Goal: Find specific page/section: Find specific page/section

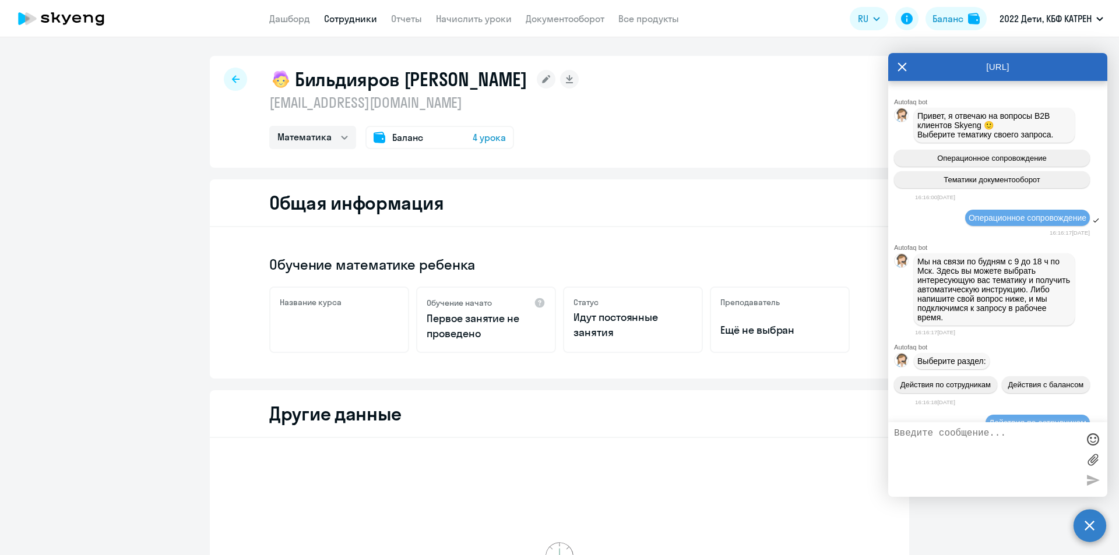
select select "math"
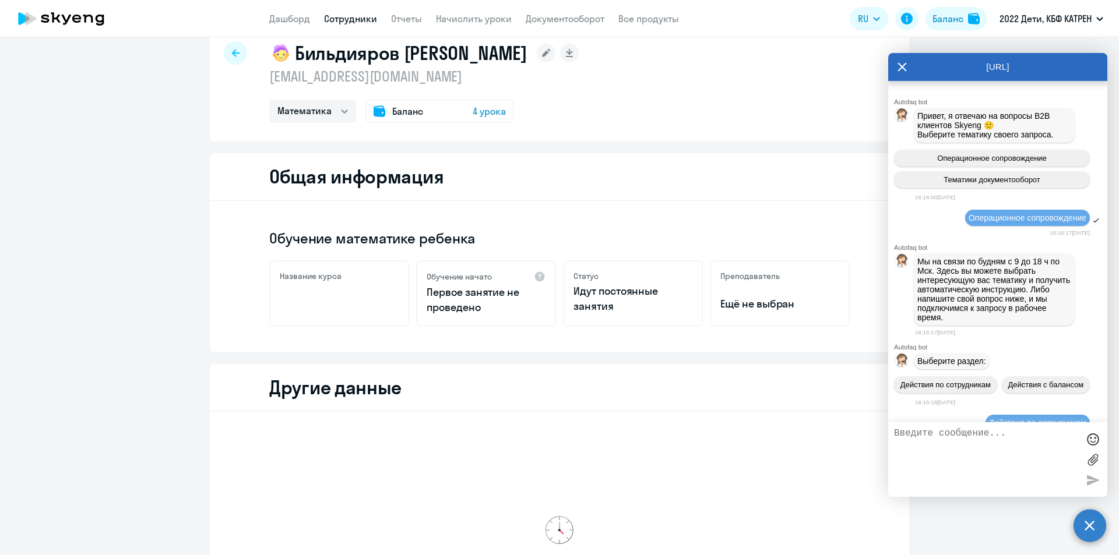
scroll to position [18467, 0]
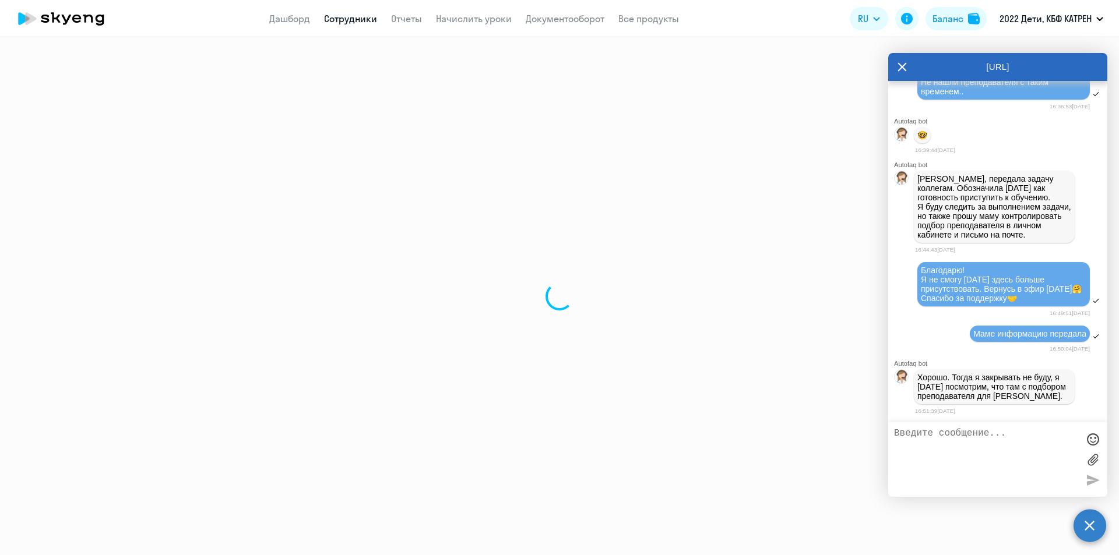
select select "30"
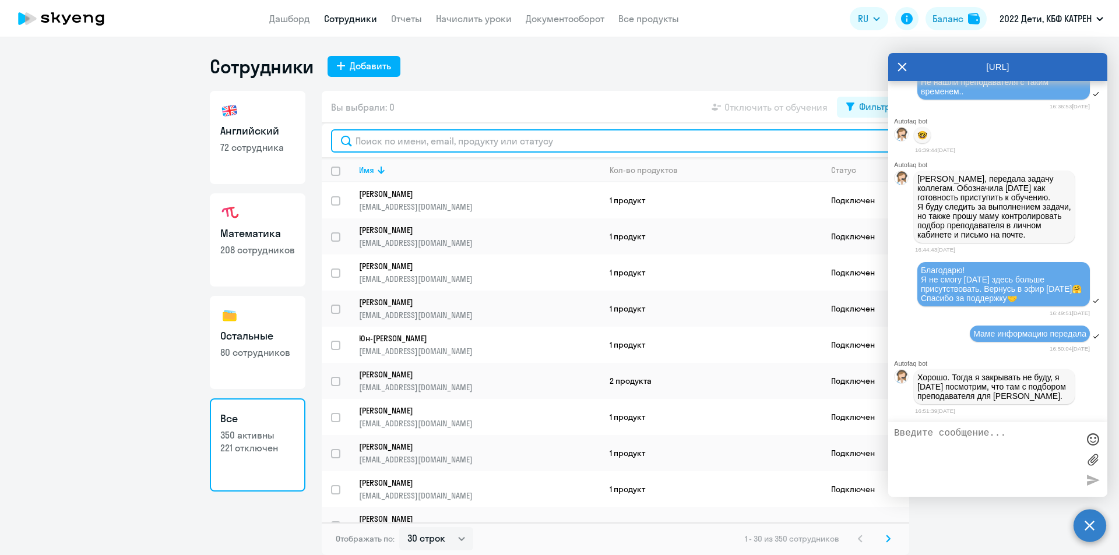
click at [407, 145] on input "text" at bounding box center [615, 140] width 569 height 23
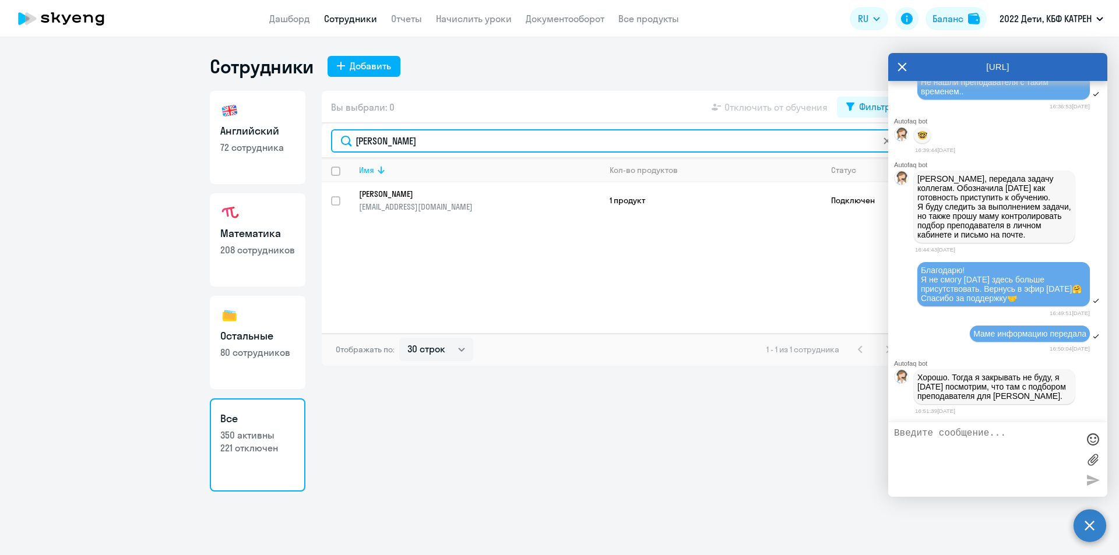
type input "[PERSON_NAME]"
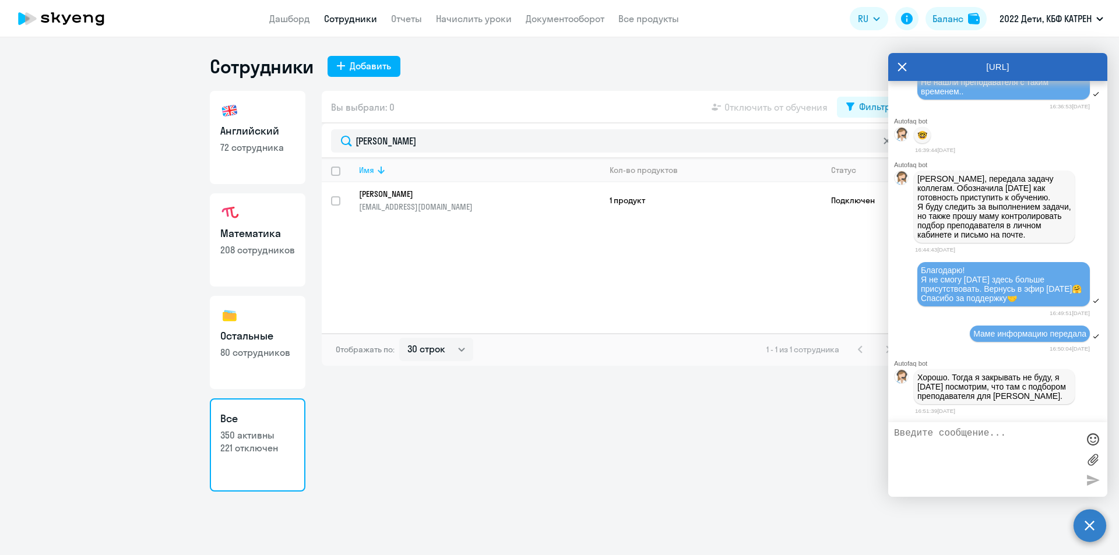
click at [406, 177] on th "Имя" at bounding box center [475, 170] width 251 height 24
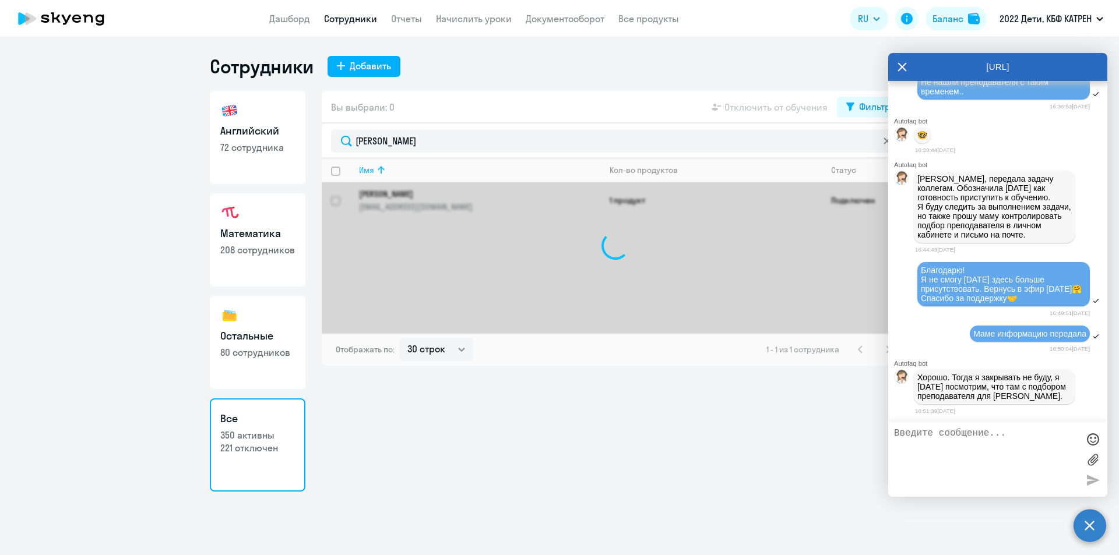
click at [419, 199] on div at bounding box center [615, 245] width 587 height 175
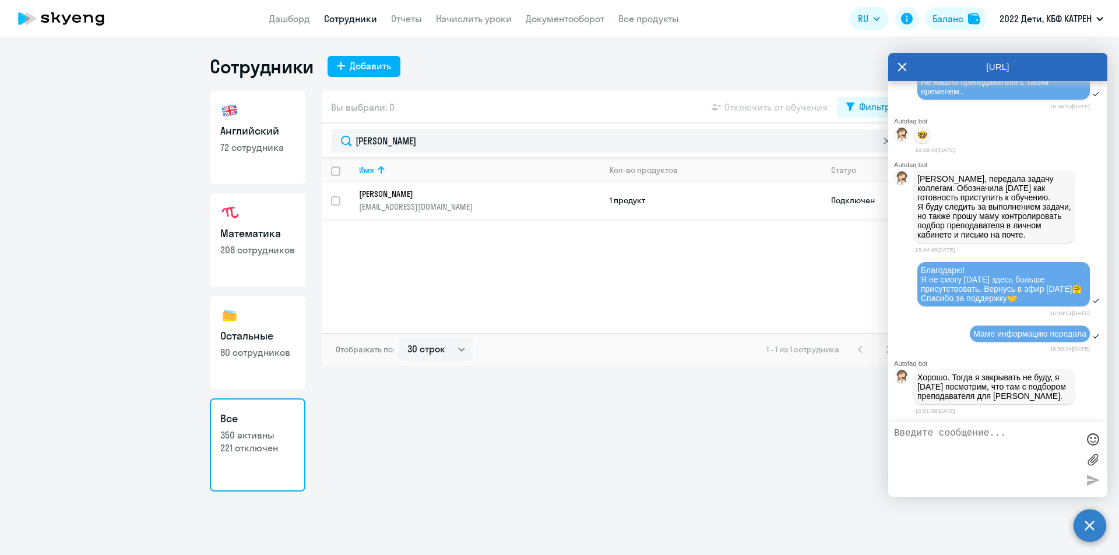
click at [452, 197] on p "[PERSON_NAME]" at bounding box center [471, 194] width 225 height 10
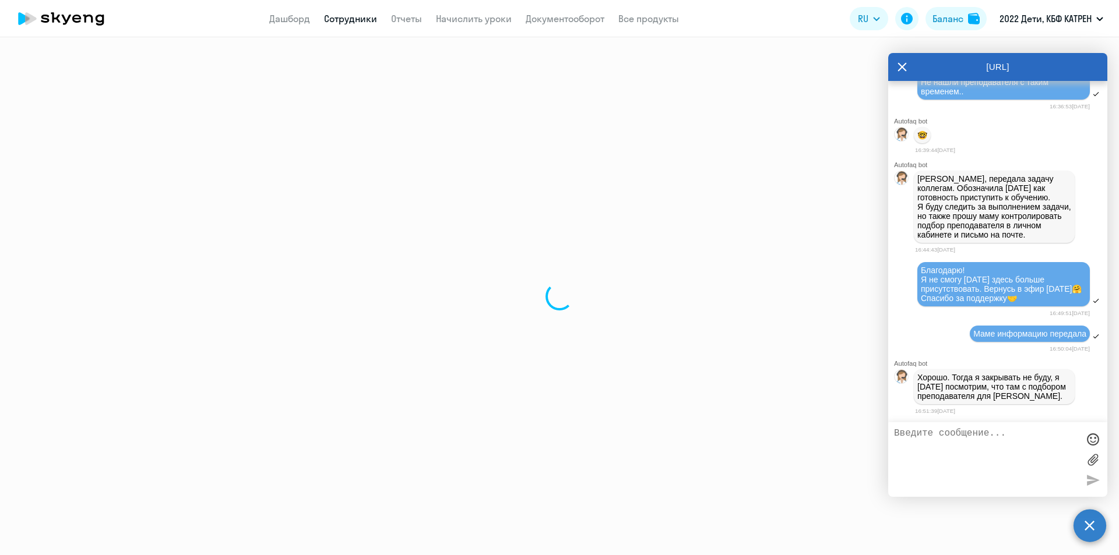
select select "math"
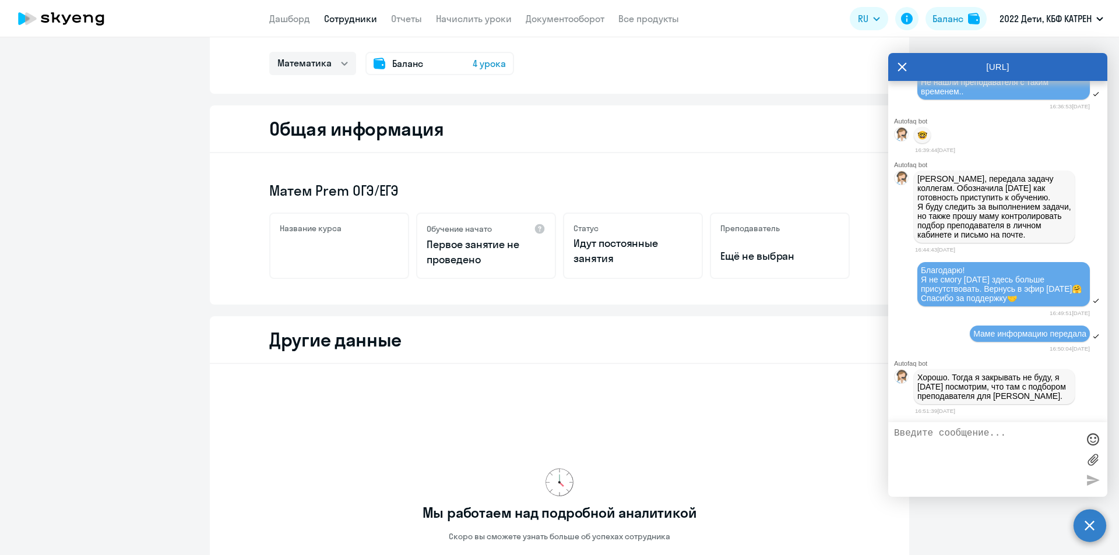
scroll to position [259, 0]
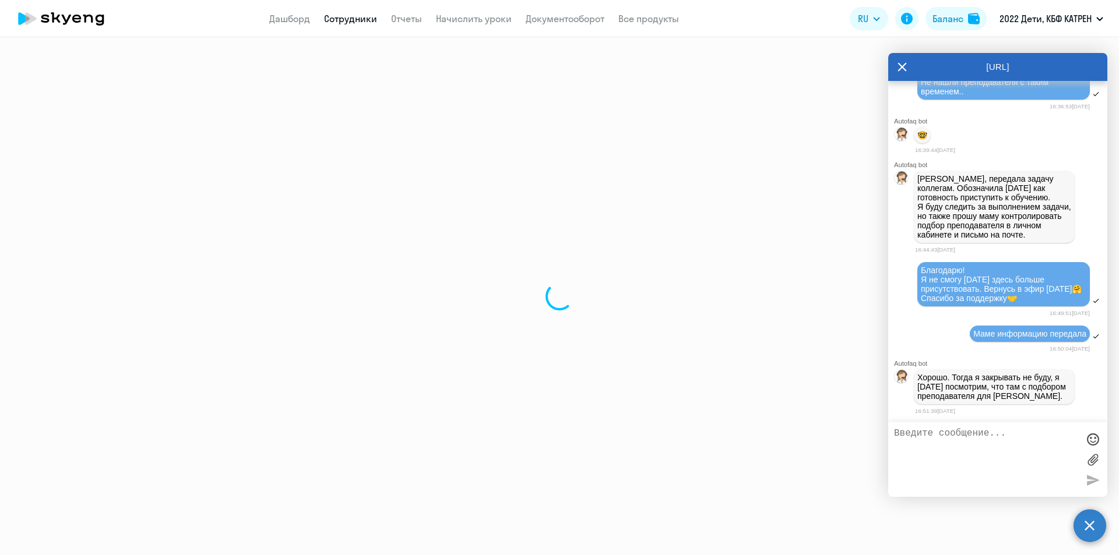
select select "30"
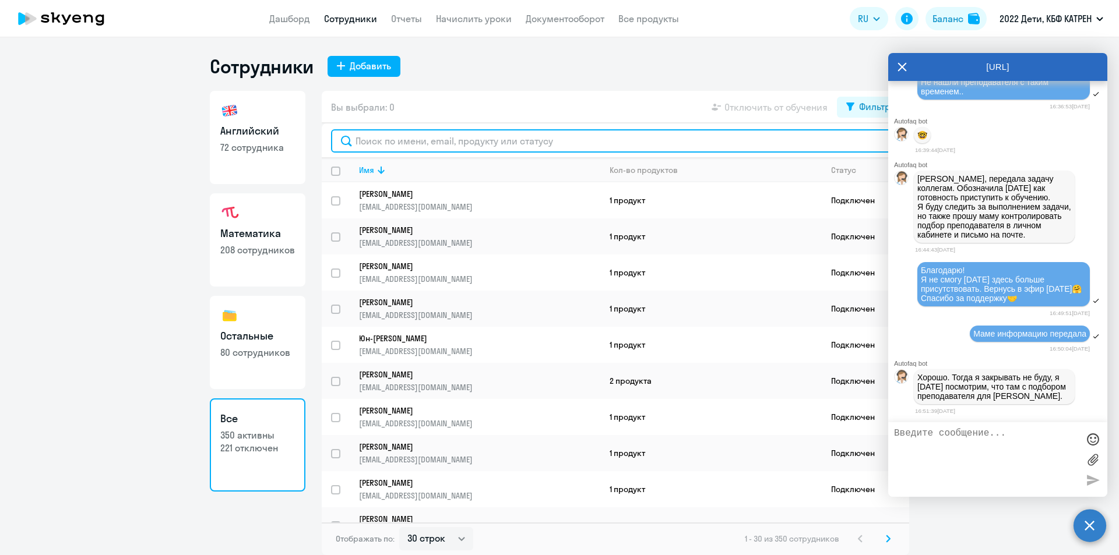
click at [389, 144] on input "text" at bounding box center [615, 140] width 569 height 23
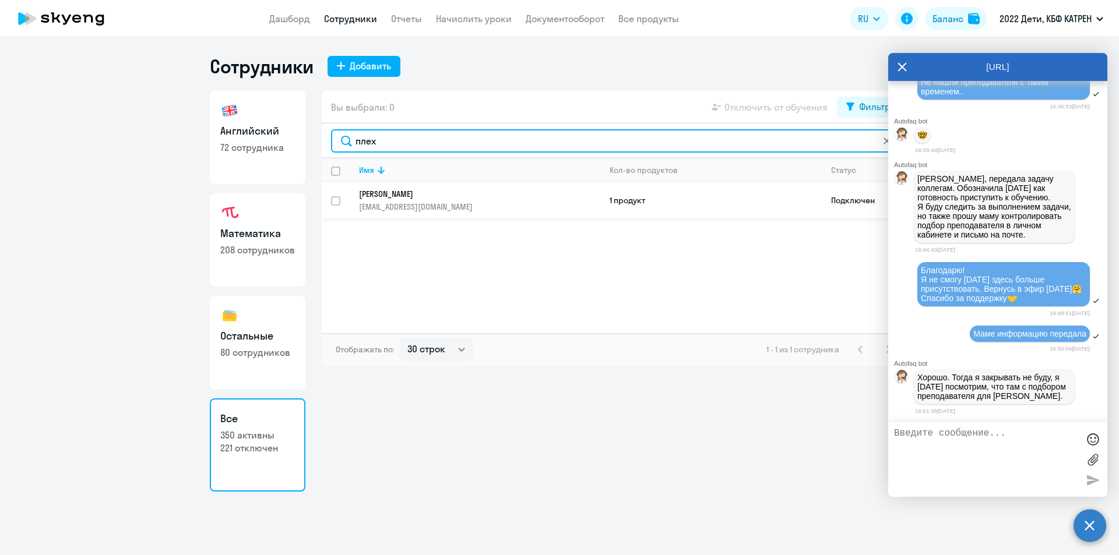
type input "плех"
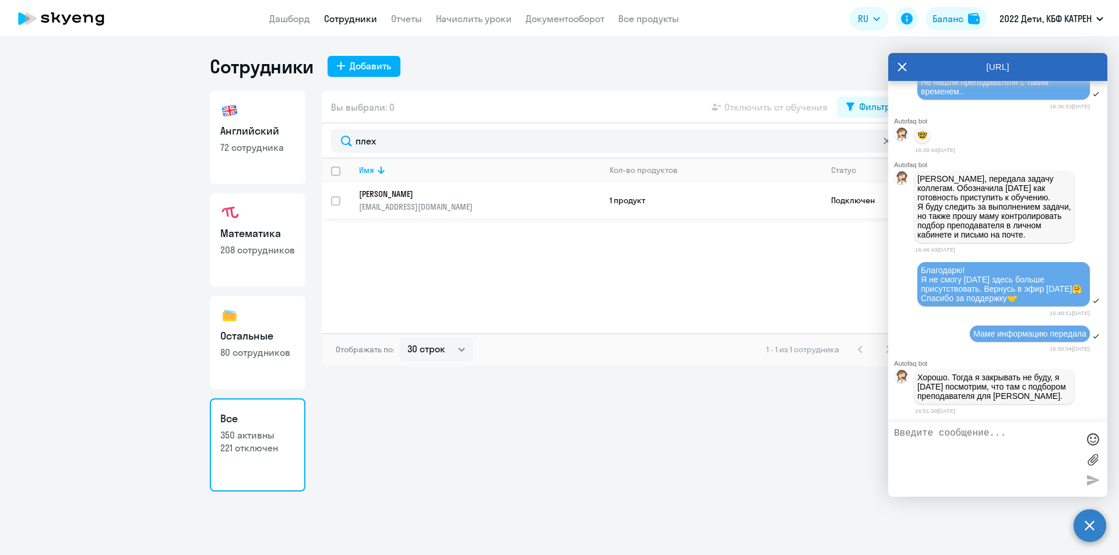
click at [396, 185] on td "[PERSON_NAME] [EMAIL_ADDRESS][DOMAIN_NAME]" at bounding box center [475, 200] width 251 height 36
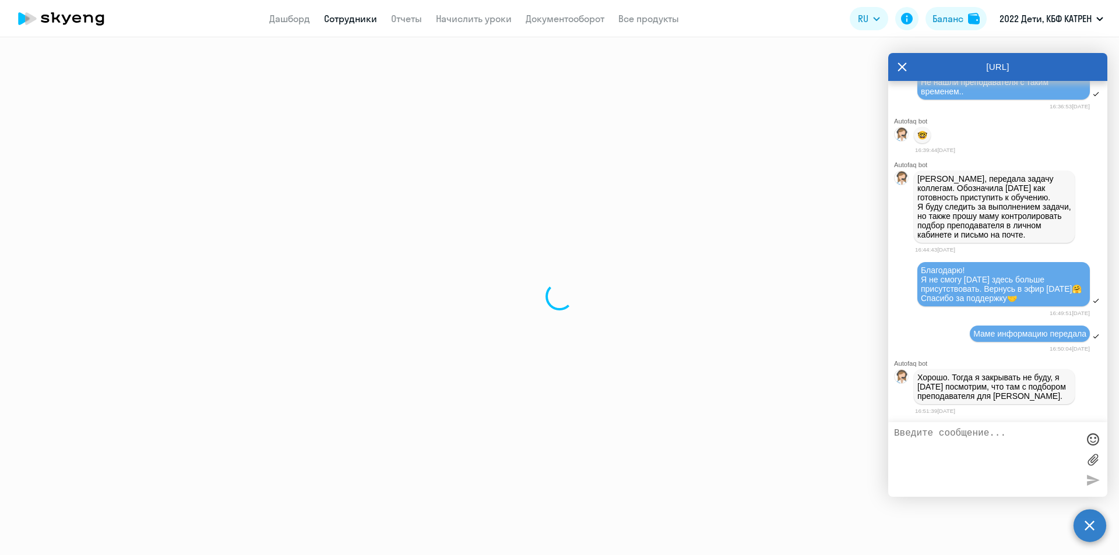
select select "english"
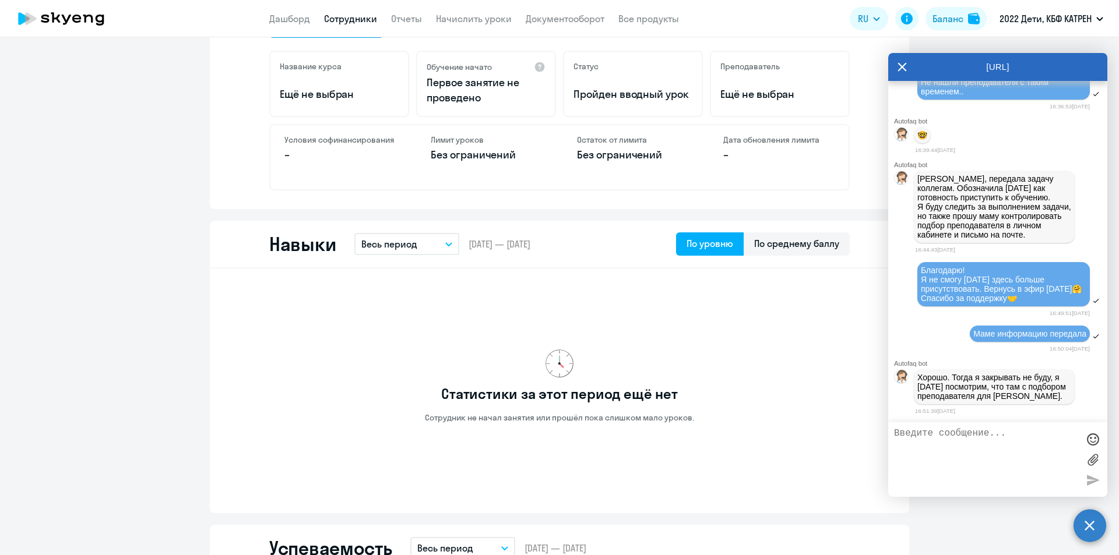
scroll to position [291, 0]
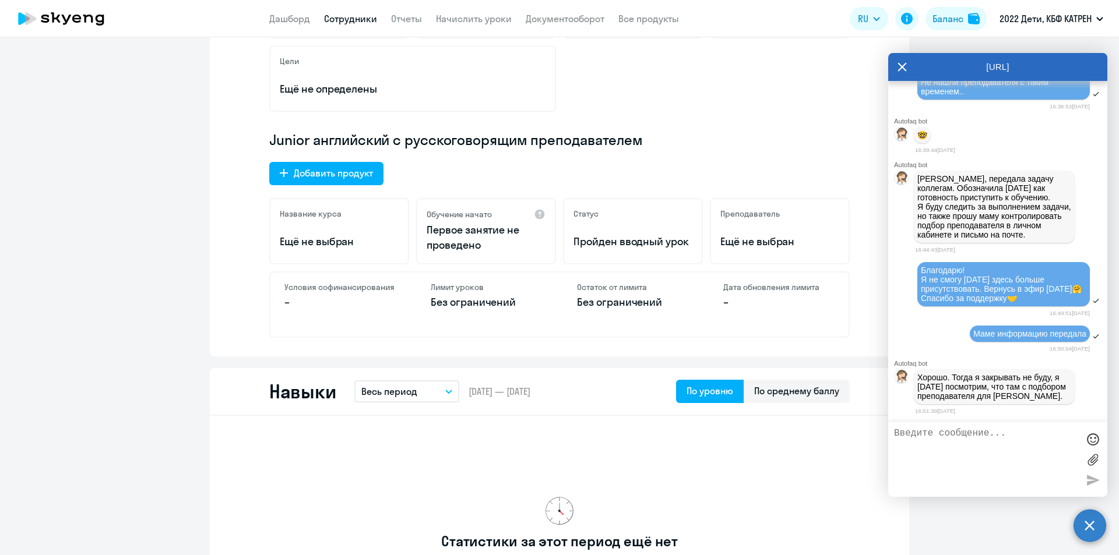
select select "30"
